Goal: Use online tool/utility: Utilize a website feature to perform a specific function

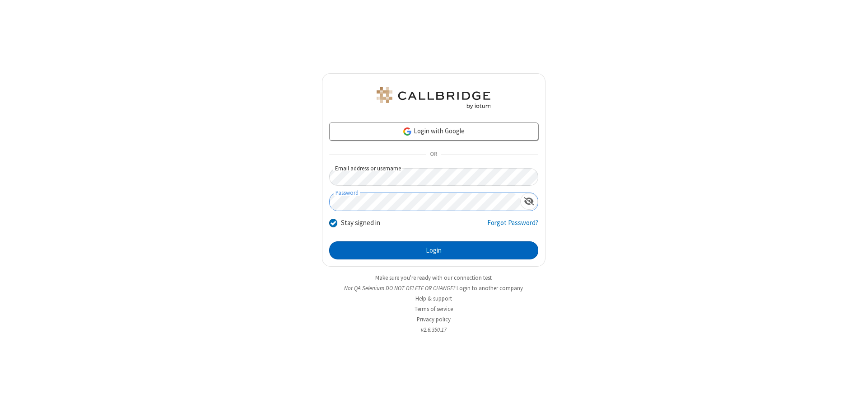
click at [434, 250] on button "Login" at bounding box center [433, 250] width 209 height 18
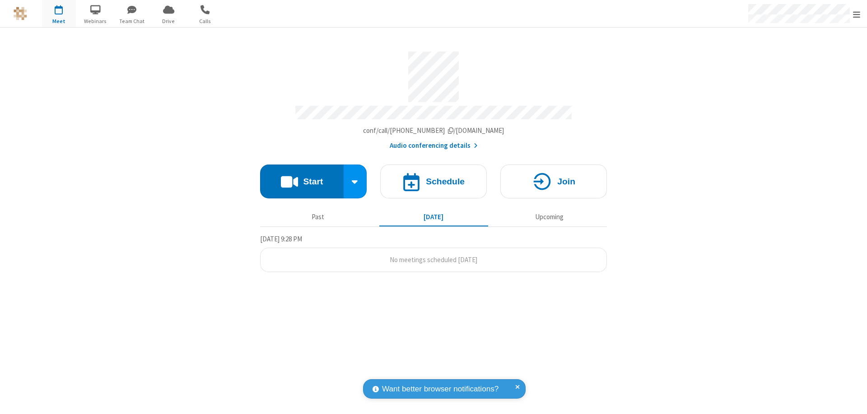
click at [302, 177] on button "Start" at bounding box center [302, 181] width 84 height 34
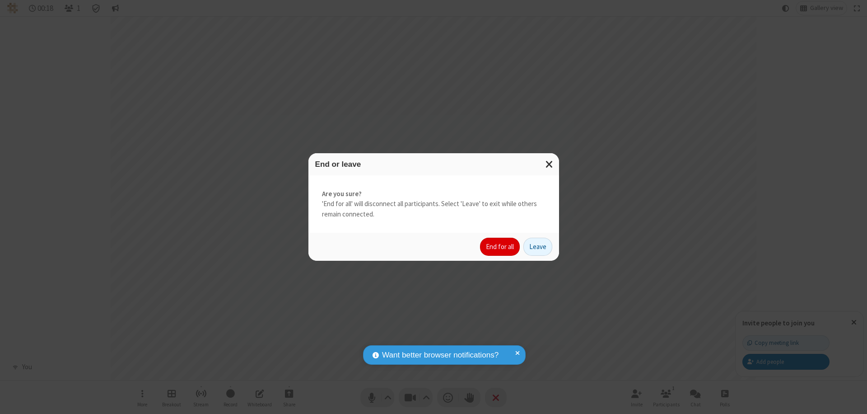
click at [500, 247] on button "End for all" at bounding box center [500, 247] width 40 height 18
